Goal: Find specific page/section: Find specific page/section

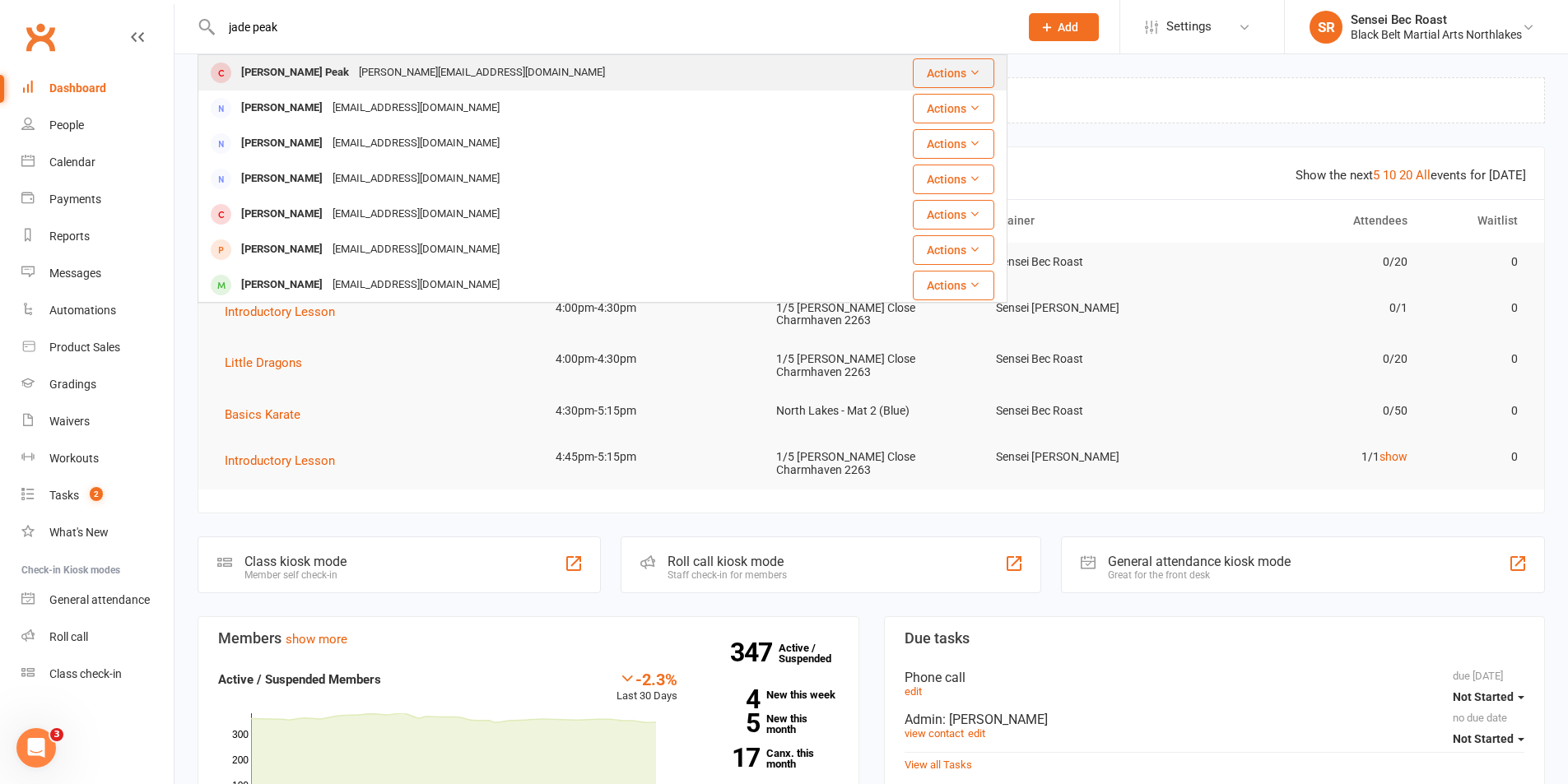
type input "jade peak"
click at [354, 68] on div "[PERSON_NAME][EMAIL_ADDRESS][DOMAIN_NAME]" at bounding box center [481, 72] width 256 height 24
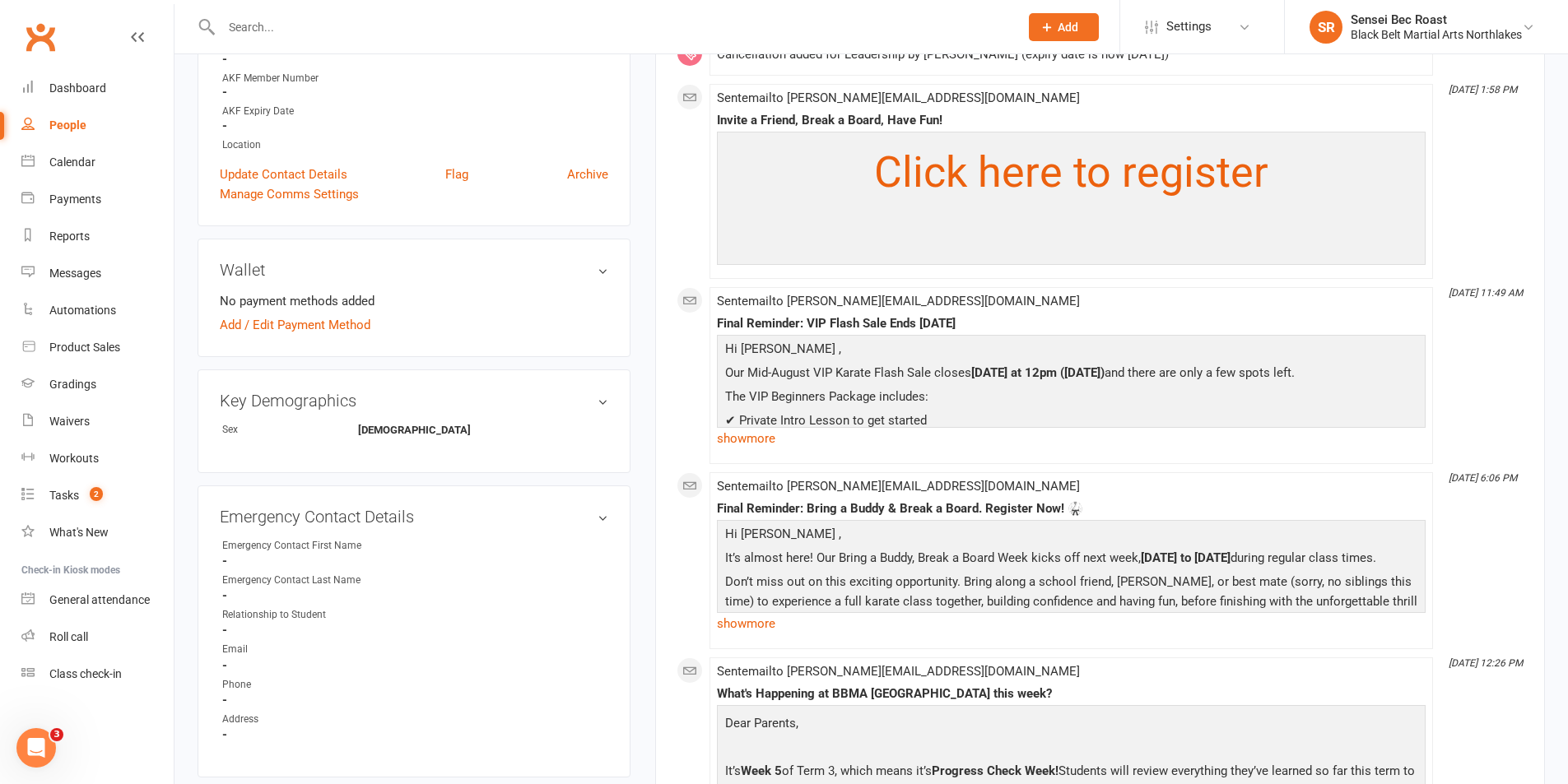
scroll to position [740, 0]
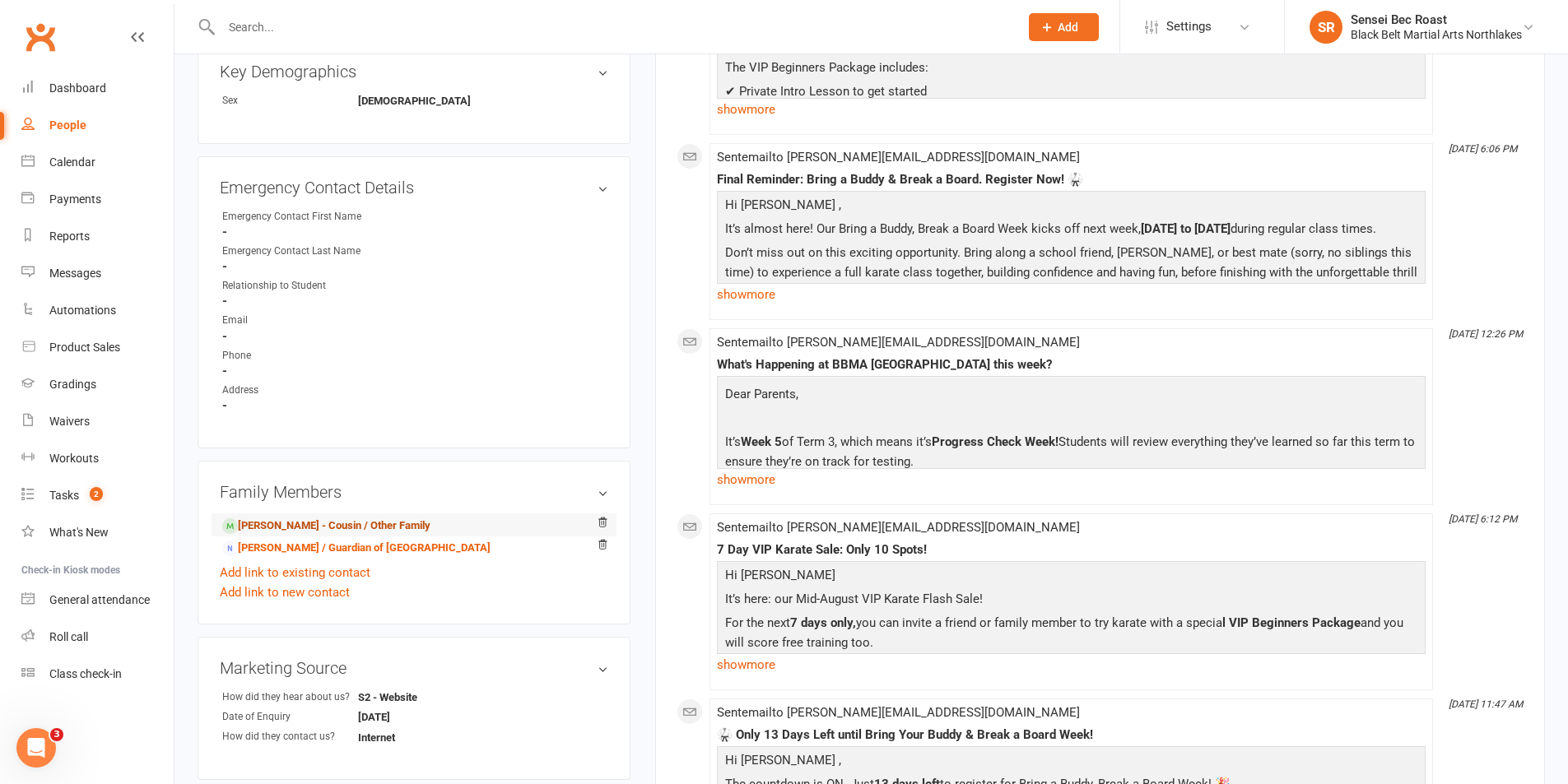
click at [377, 520] on link "[PERSON_NAME] - Cousin / Other Family" at bounding box center [326, 526] width 208 height 17
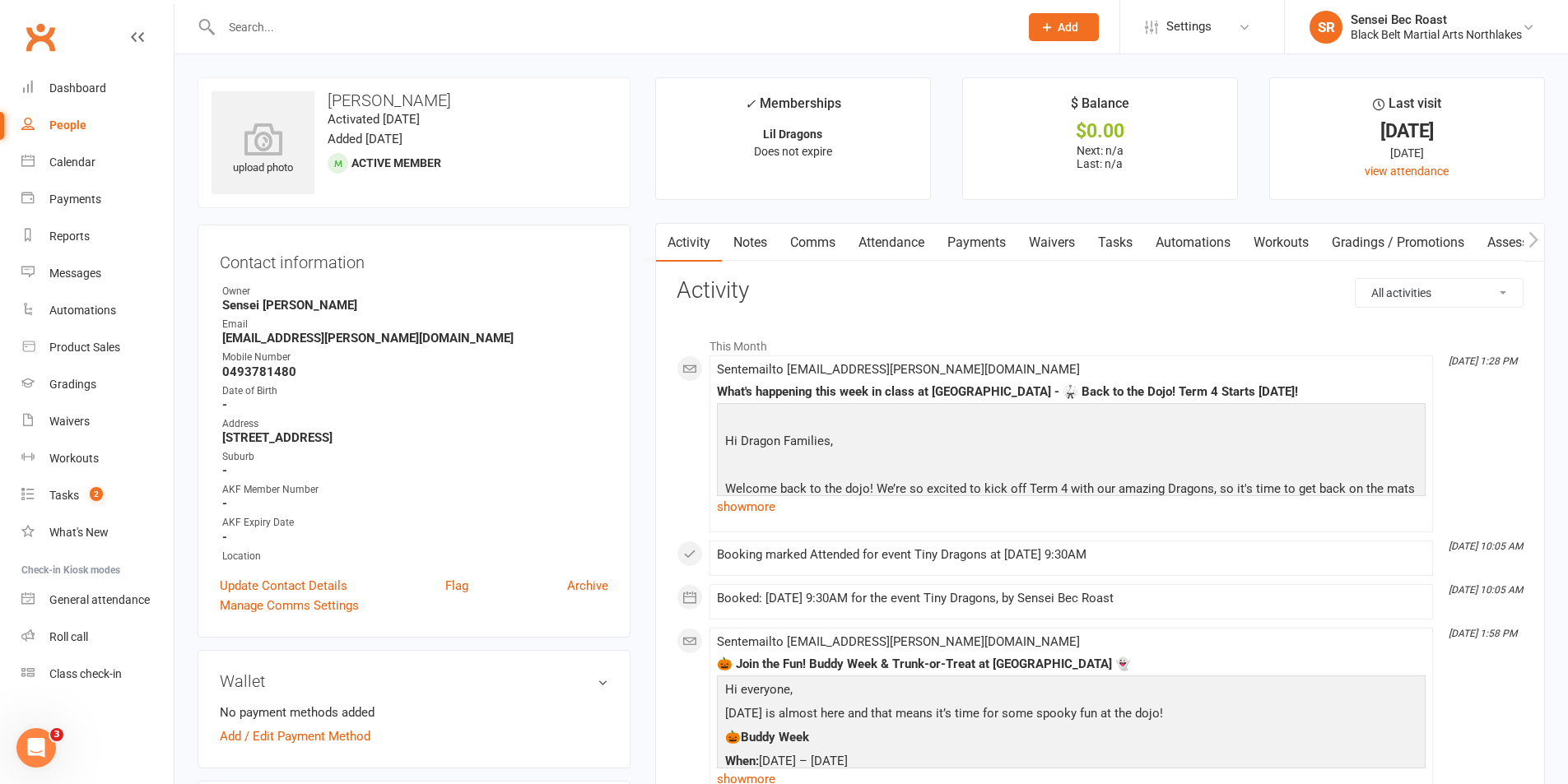
click at [370, 33] on input "text" at bounding box center [611, 27] width 790 height 23
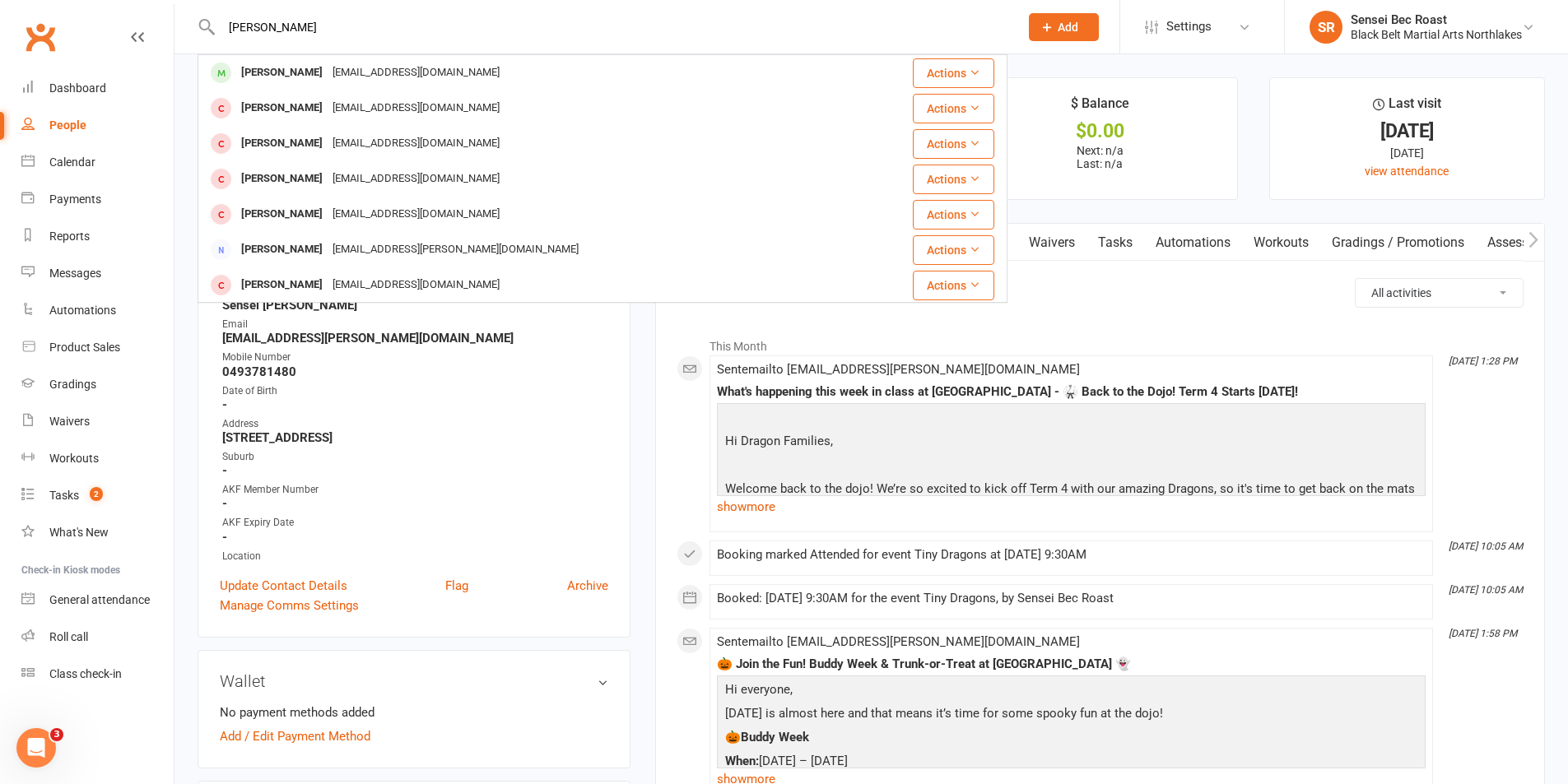
drag, startPoint x: 288, startPoint y: 21, endPoint x: 211, endPoint y: 17, distance: 77.1
click at [206, 37] on div "[PERSON_NAME] [EMAIL_ADDRESS][DOMAIN_NAME] Actions [PERSON_NAME] [EMAIL_ADDRESS…" at bounding box center [601, 27] width 809 height 53
drag, startPoint x: 350, startPoint y: 30, endPoint x: 177, endPoint y: 17, distance: 173.5
click at [177, 17] on react-component "kalani [PERSON_NAME] [EMAIL_ADDRESS][PERSON_NAME][DOMAIN_NAME] Actions [PERSON_…" at bounding box center [503, 27] width 1007 height 53
type input "[PERSON_NAME]"
